Goal: Task Accomplishment & Management: Complete application form

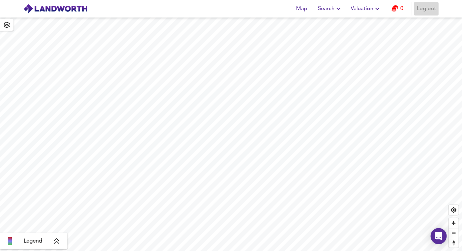
click at [429, 11] on span "Log out" at bounding box center [426, 8] width 19 height 9
click at [401, 12] on span "Sign Up" at bounding box center [398, 8] width 19 height 9
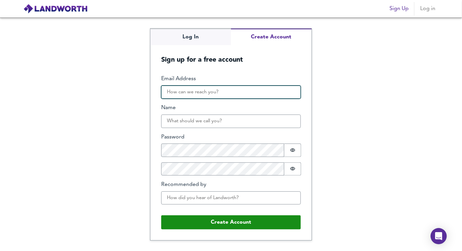
click at [228, 87] on input "Email Address" at bounding box center [231, 92] width 140 height 13
click at [254, 40] on button "Create Account" at bounding box center [271, 37] width 81 height 17
click at [212, 92] on input "Email Address" at bounding box center [231, 92] width 140 height 13
type input "[PERSON_NAME][EMAIL_ADDRESS][DOMAIN_NAME]"
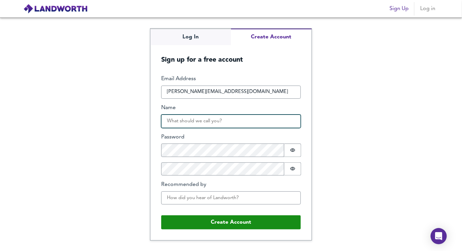
type input "[PERSON_NAME]"
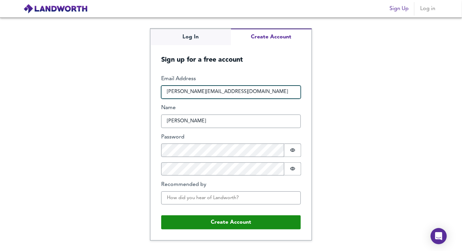
click at [167, 90] on input "[PERSON_NAME][EMAIL_ADDRESS][DOMAIN_NAME]" at bounding box center [231, 92] width 140 height 13
type input "[EMAIL_ADDRESS][DOMAIN_NAME]"
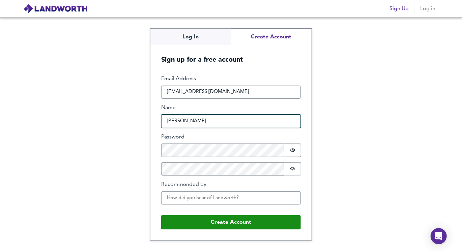
click at [165, 123] on input "[PERSON_NAME]" at bounding box center [231, 121] width 140 height 13
drag, startPoint x: 171, startPoint y: 121, endPoint x: 149, endPoint y: 121, distance: 21.6
click at [152, 121] on form "Email Address [EMAIL_ADDRESS][DOMAIN_NAME] Name [PERSON_NAME] Password Password…" at bounding box center [230, 152] width 161 height 176
type input "[PERSON_NAME]"
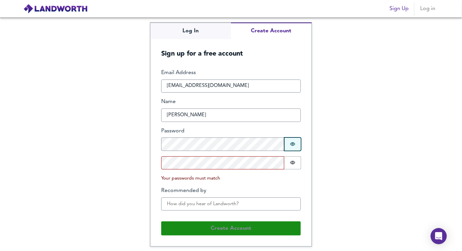
click at [296, 152] on div "Email Address [EMAIL_ADDRESS][DOMAIN_NAME] Name [PERSON_NAME] Password Password…" at bounding box center [231, 142] width 140 height 147
click at [290, 143] on button "Password is hidden" at bounding box center [292, 144] width 17 height 13
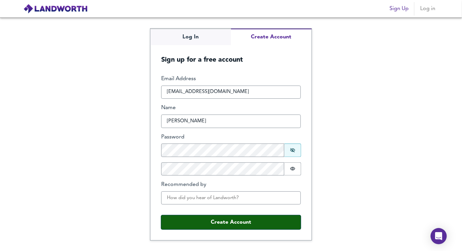
click at [248, 222] on button "Create Account" at bounding box center [231, 222] width 140 height 14
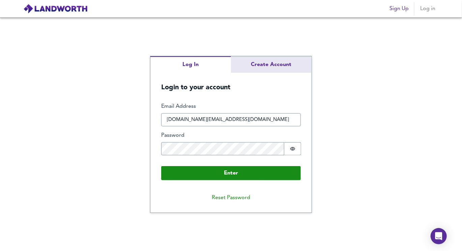
click at [264, 66] on div "Log In Create Account Login to your account Enter Email Address hmo.ph@hotmail.…" at bounding box center [230, 134] width 161 height 156
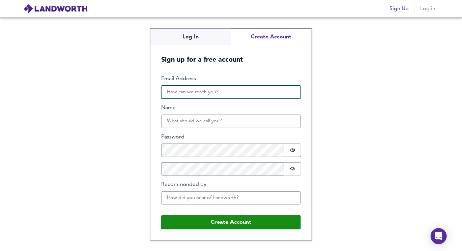
click at [217, 91] on input "Email Address" at bounding box center [231, 92] width 140 height 13
paste input "mike.byson93@outlook.com"
type input "mike.byson93@outlook.com"
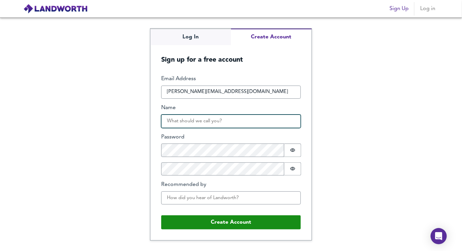
click at [198, 125] on input "Name" at bounding box center [231, 121] width 140 height 13
click at [181, 121] on input "Name" at bounding box center [231, 121] width 140 height 13
type input "mike"
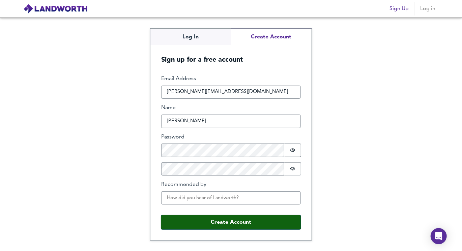
click at [189, 218] on button "Create Account" at bounding box center [231, 222] width 140 height 14
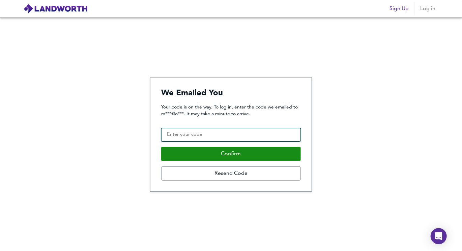
click at [187, 139] on input "Confirmation Code" at bounding box center [231, 134] width 140 height 13
paste input "443064"
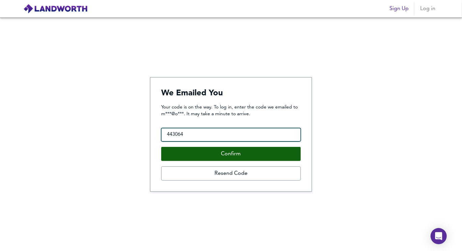
type input "443064"
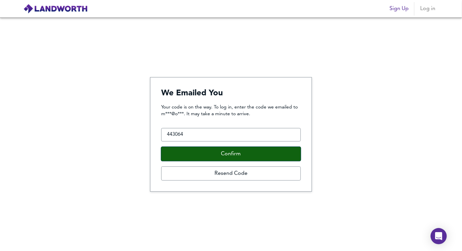
click at [195, 154] on button "Confirm" at bounding box center [231, 154] width 140 height 14
